Goal: Find specific page/section: Find specific page/section

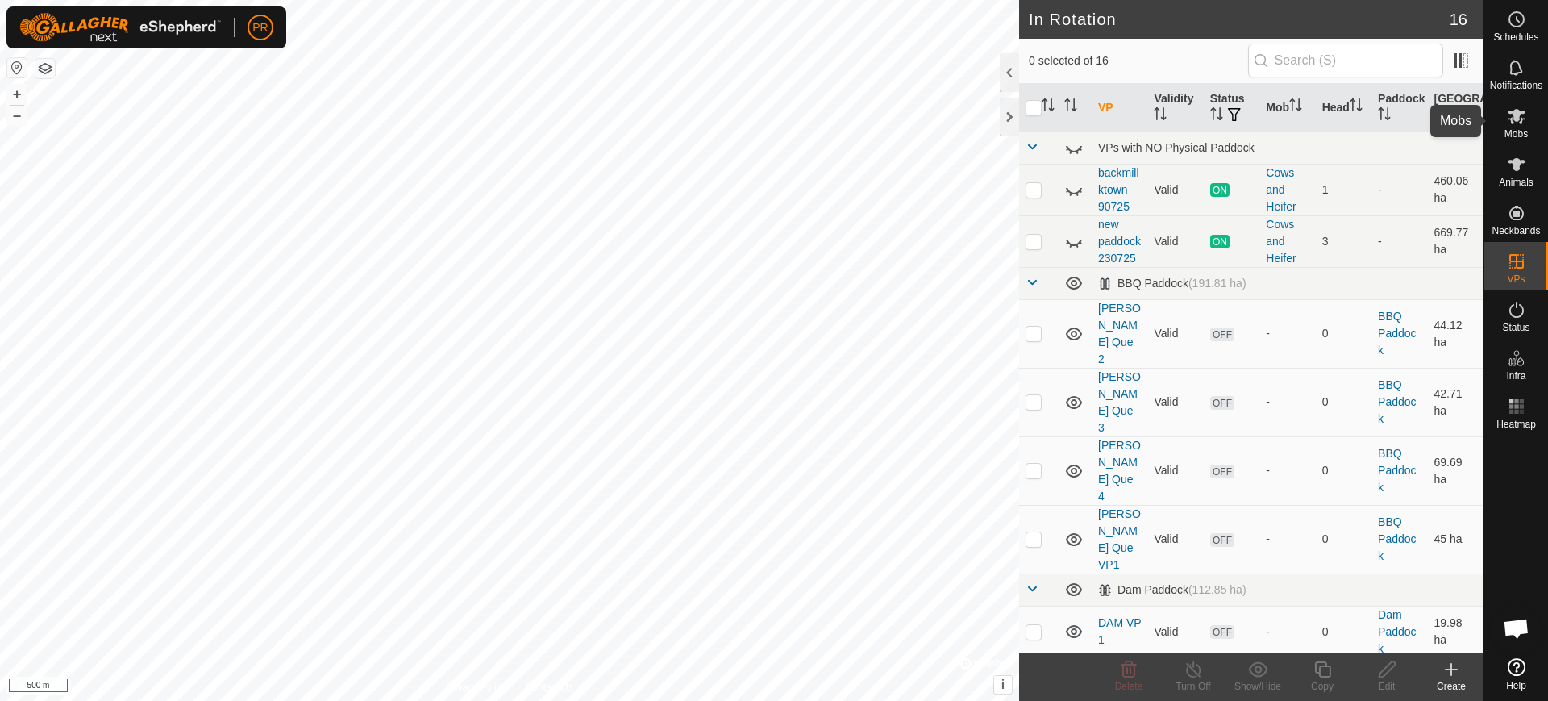
click at [1512, 113] on icon at bounding box center [1517, 116] width 18 height 15
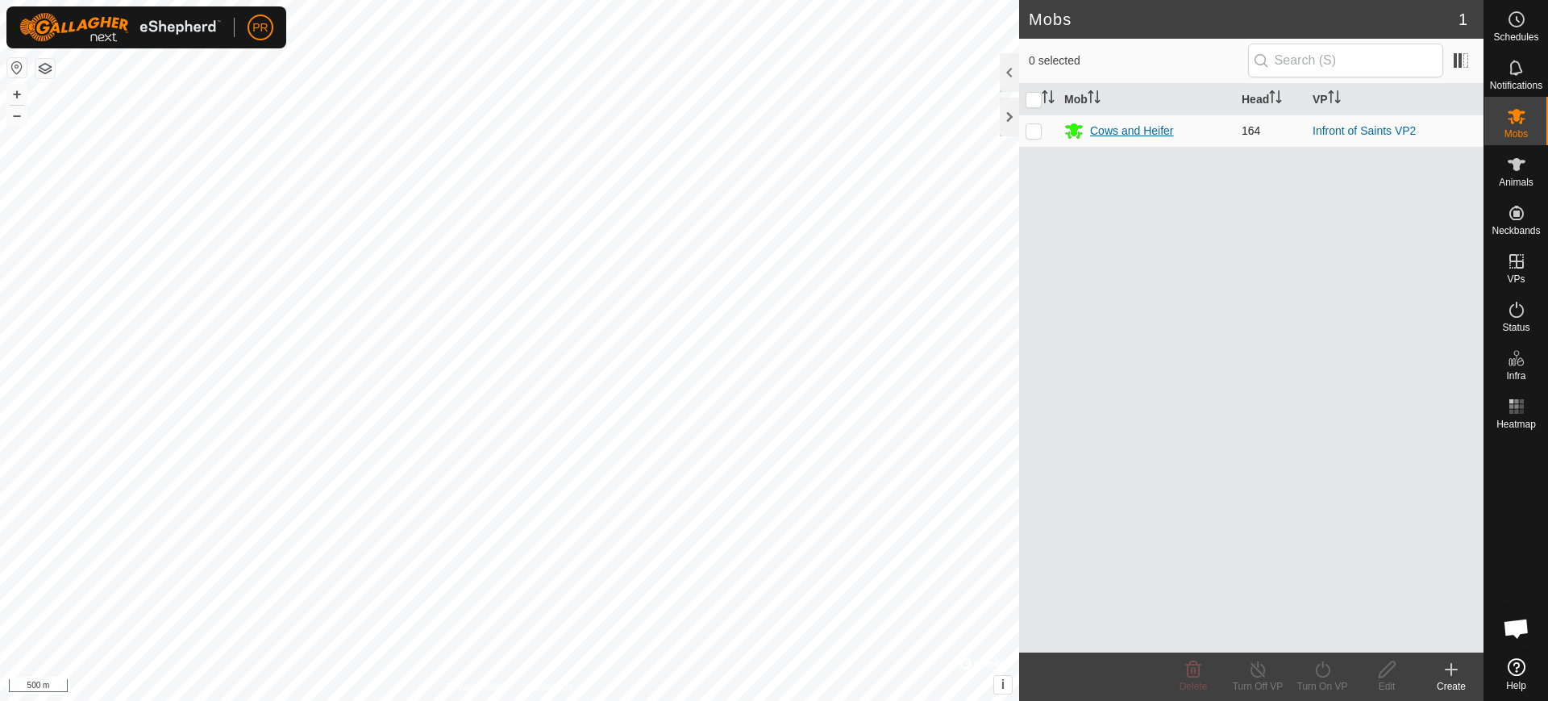
click at [1127, 127] on div "Cows and Heifer" at bounding box center [1132, 131] width 84 height 17
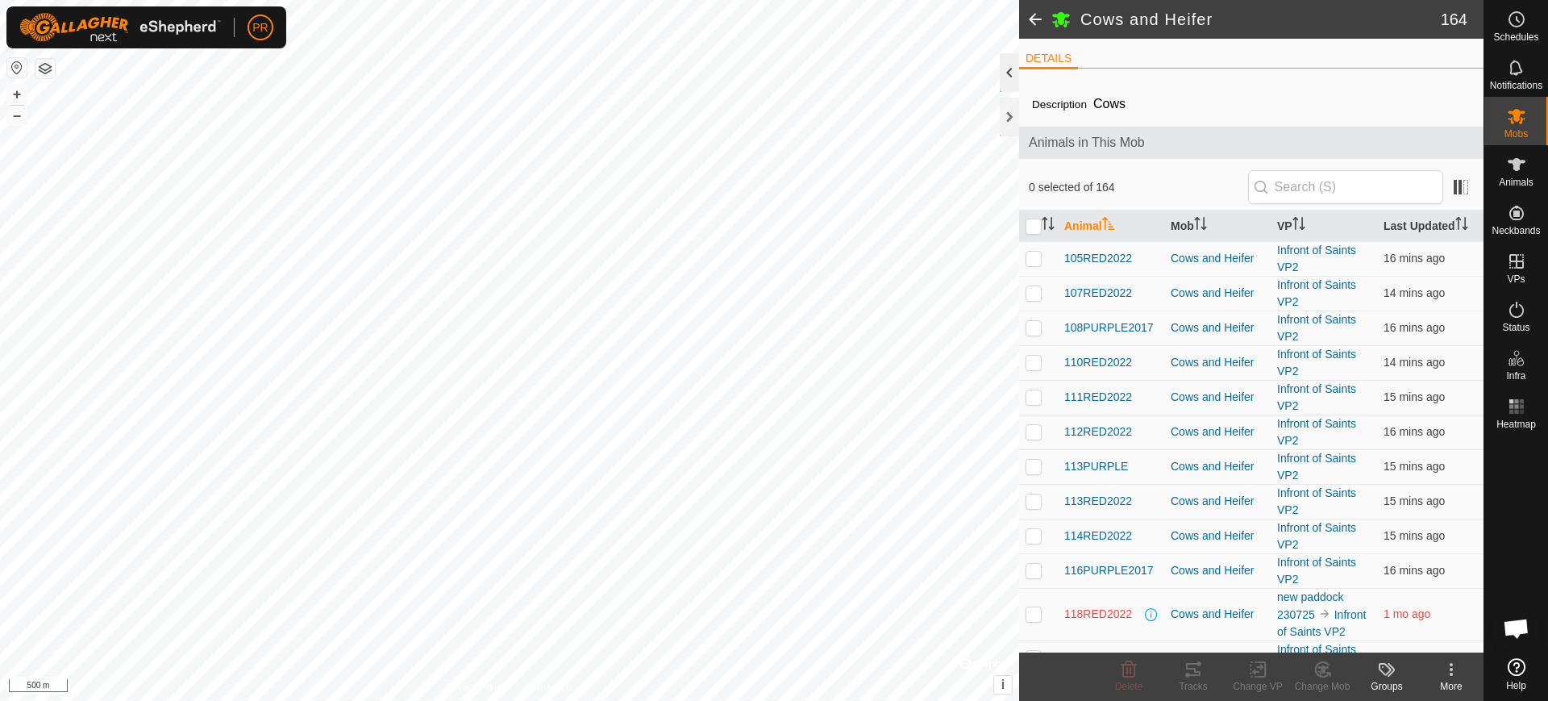
click at [1007, 65] on div at bounding box center [1009, 72] width 19 height 39
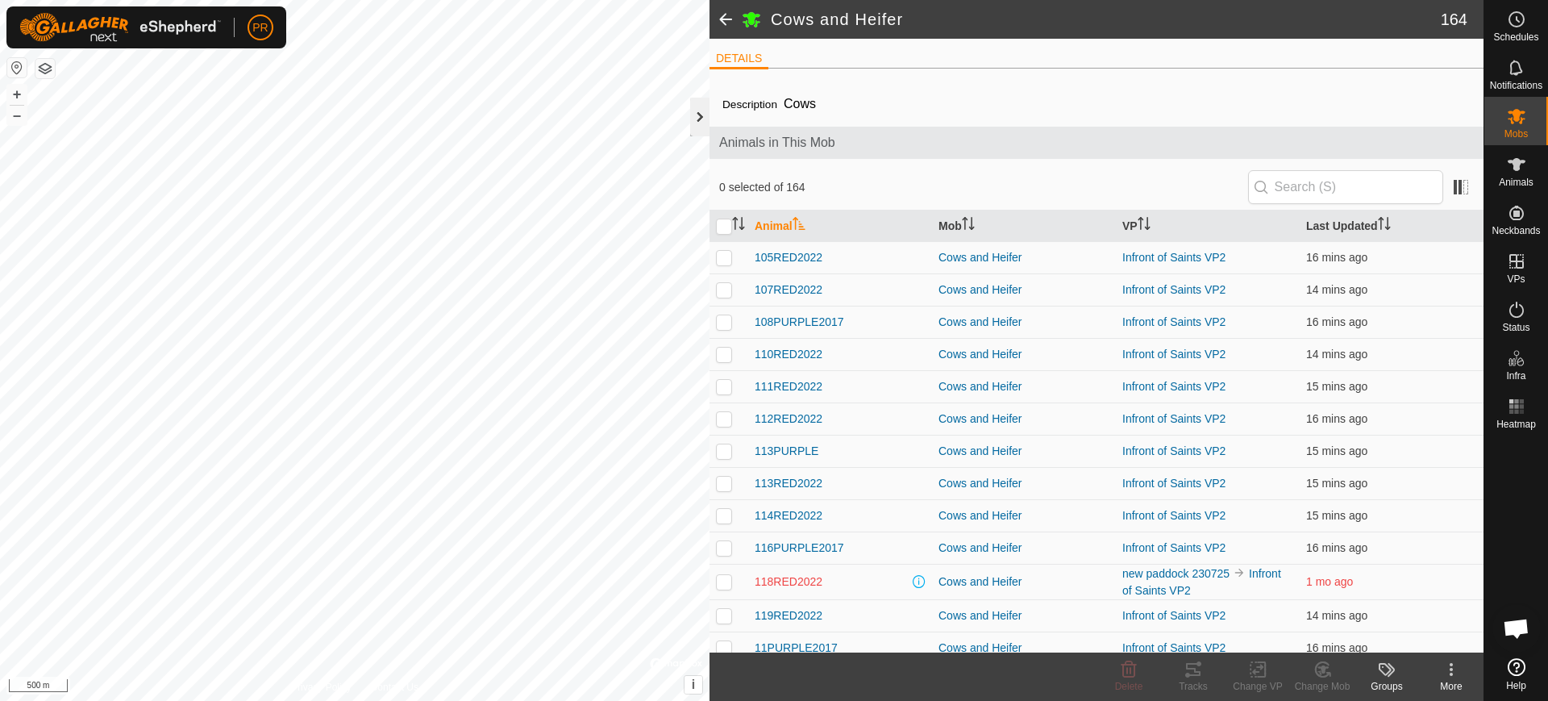
click at [709, 114] on div at bounding box center [699, 117] width 19 height 39
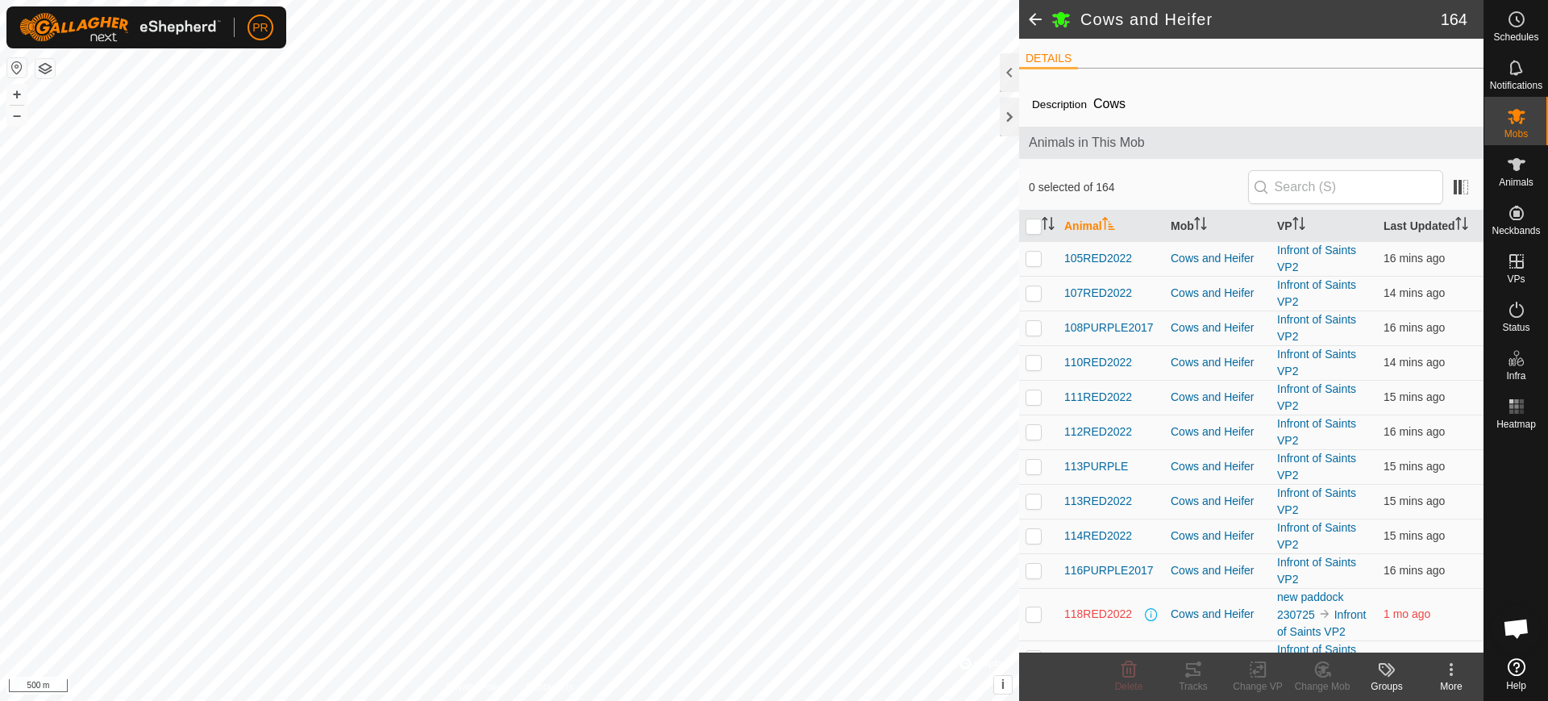
click at [1037, 56] on li "DETAILS" at bounding box center [1048, 59] width 59 height 19
click at [1194, 217] on icon "Activate to sort" at bounding box center [1200, 223] width 13 height 13
click at [1110, 217] on icon "Activate to sort" at bounding box center [1108, 223] width 13 height 13
drag, startPoint x: 1110, startPoint y: 222, endPoint x: 1100, endPoint y: 213, distance: 13.7
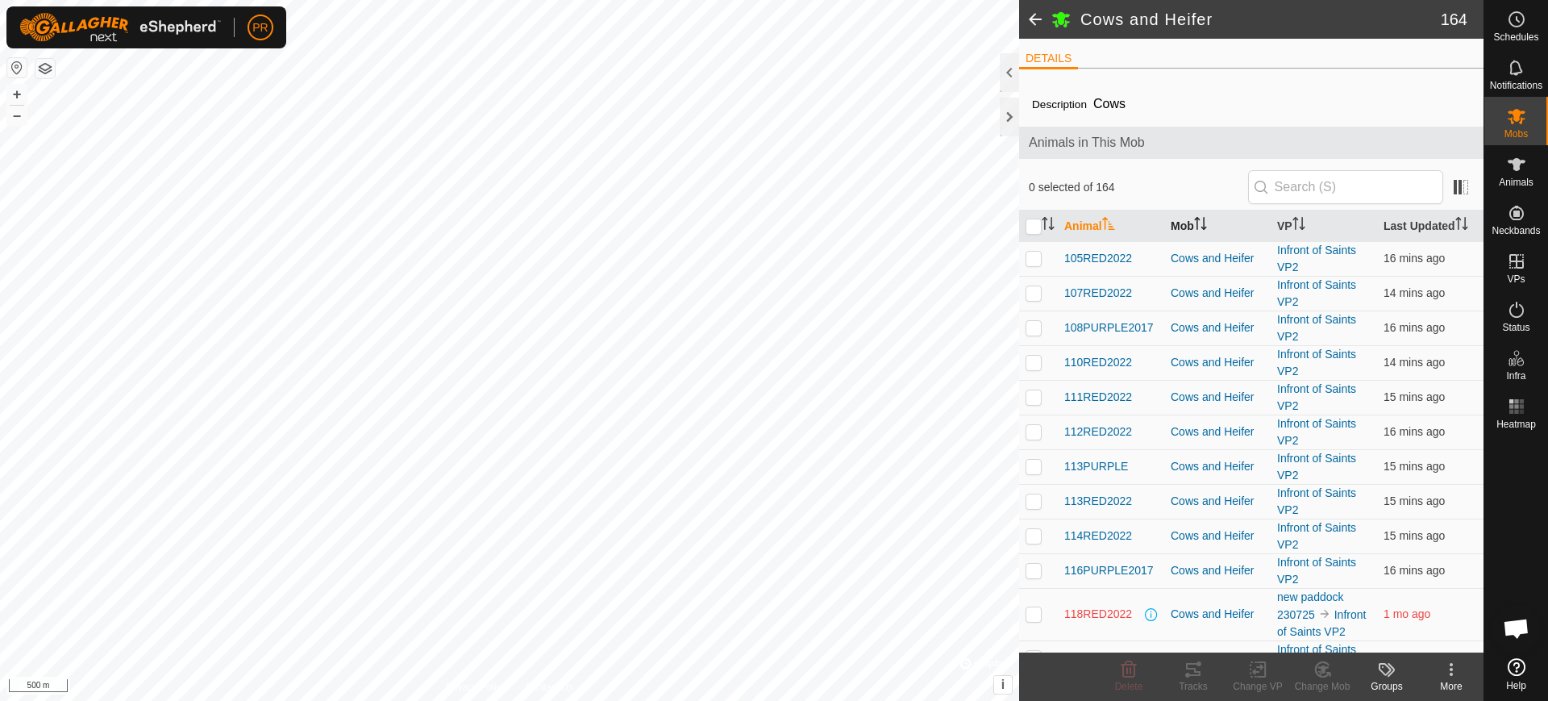
click at [1113, 214] on th "Animal" at bounding box center [1111, 225] width 106 height 31
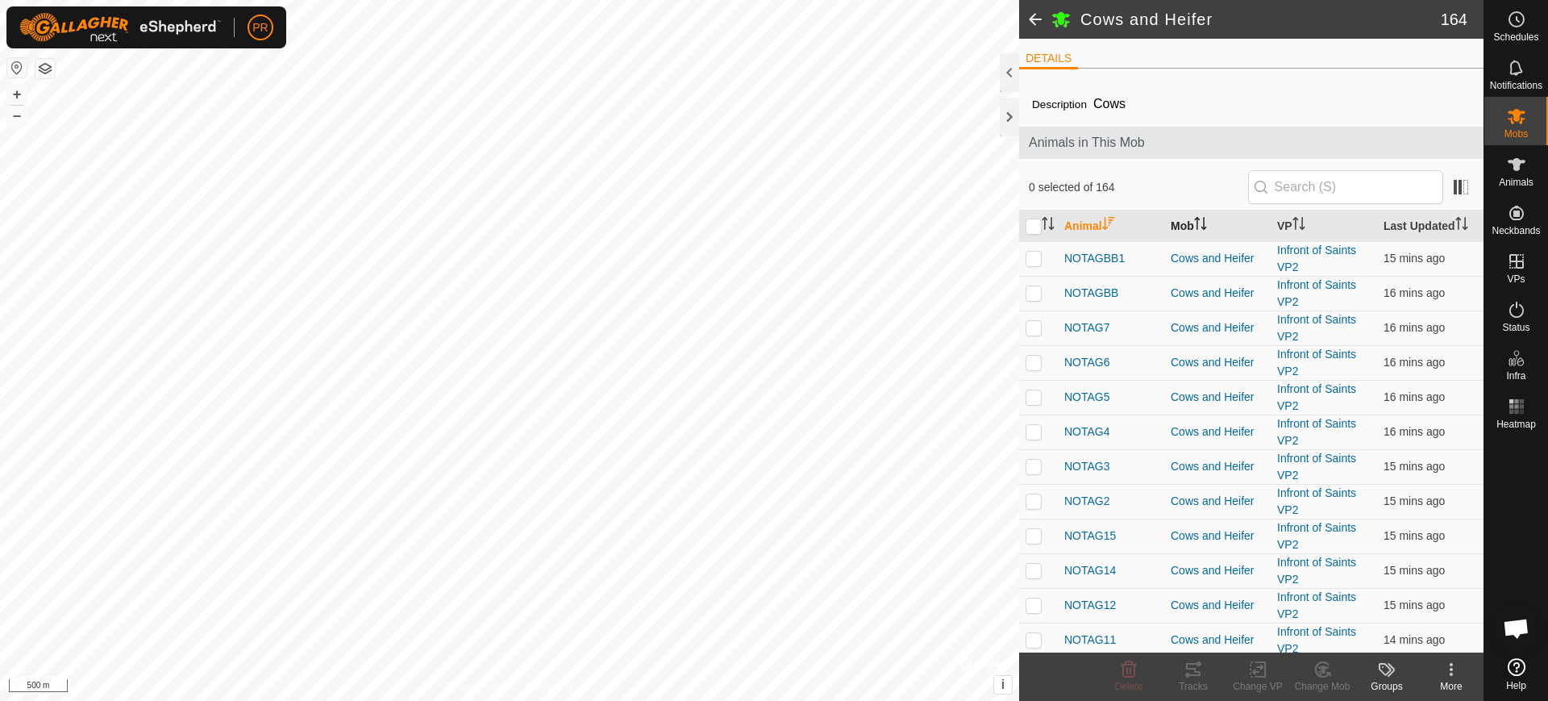
click at [1034, 12] on span at bounding box center [1035, 19] width 32 height 39
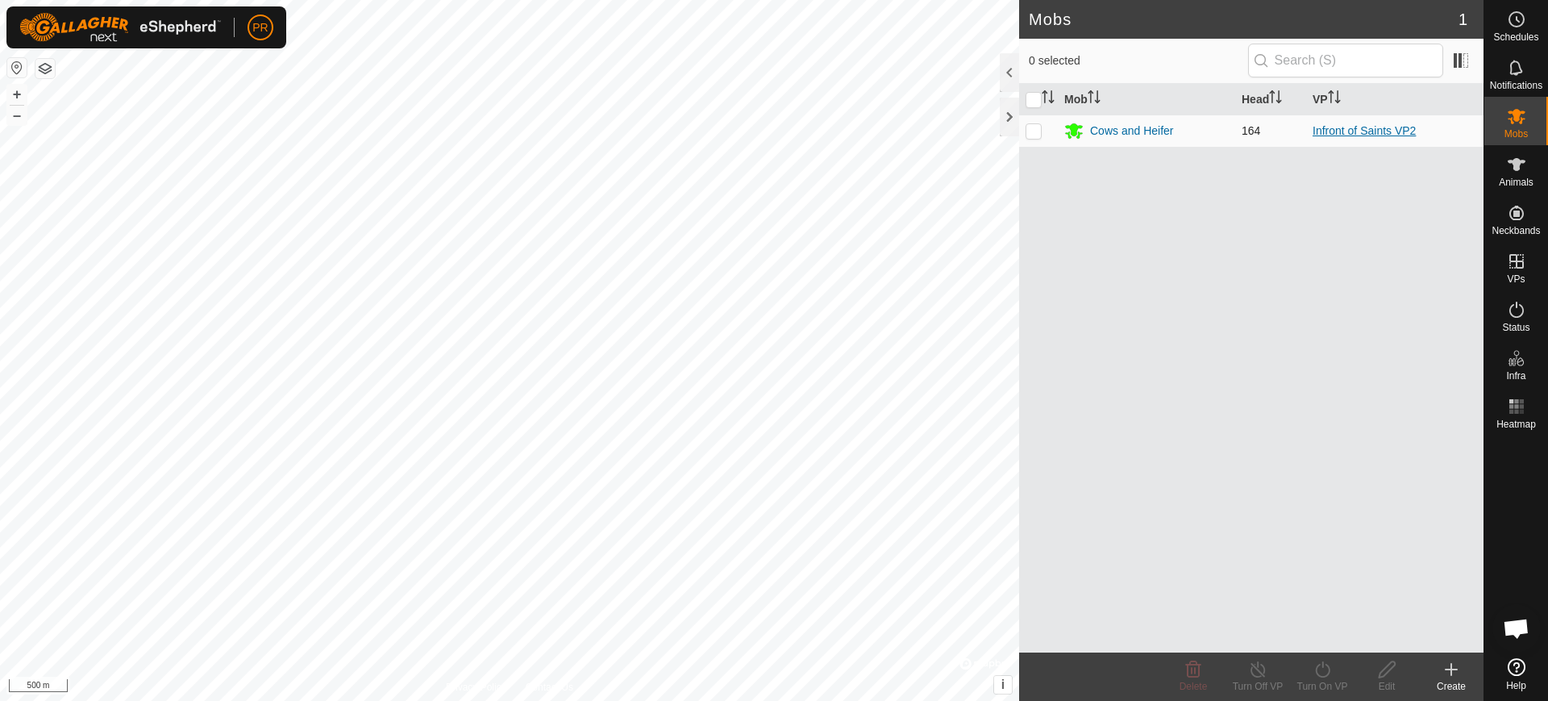
click at [1360, 129] on link "Infront of Saints VP2" at bounding box center [1363, 130] width 103 height 13
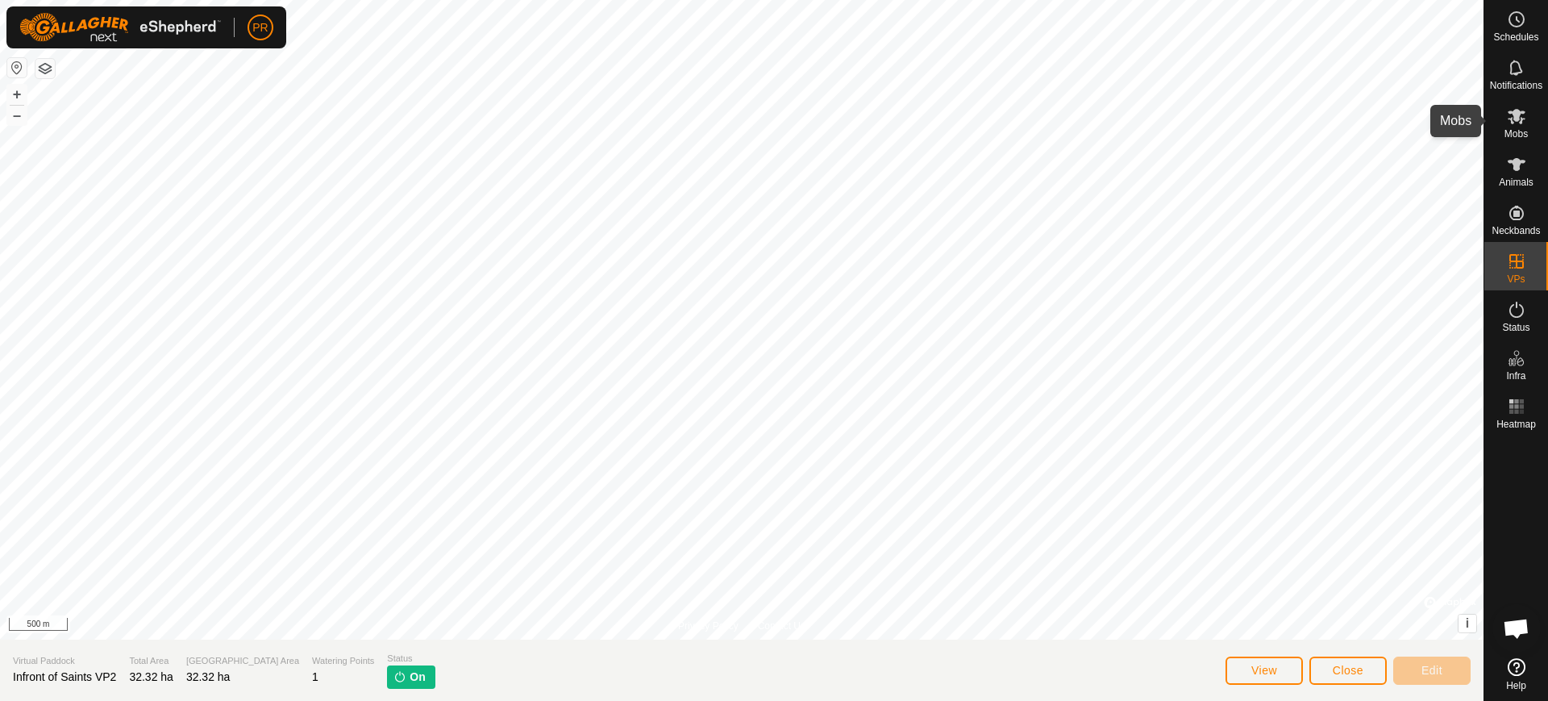
click at [1515, 126] on es-mob-svg-icon at bounding box center [1516, 116] width 29 height 26
